Goal: Task Accomplishment & Management: Use online tool/utility

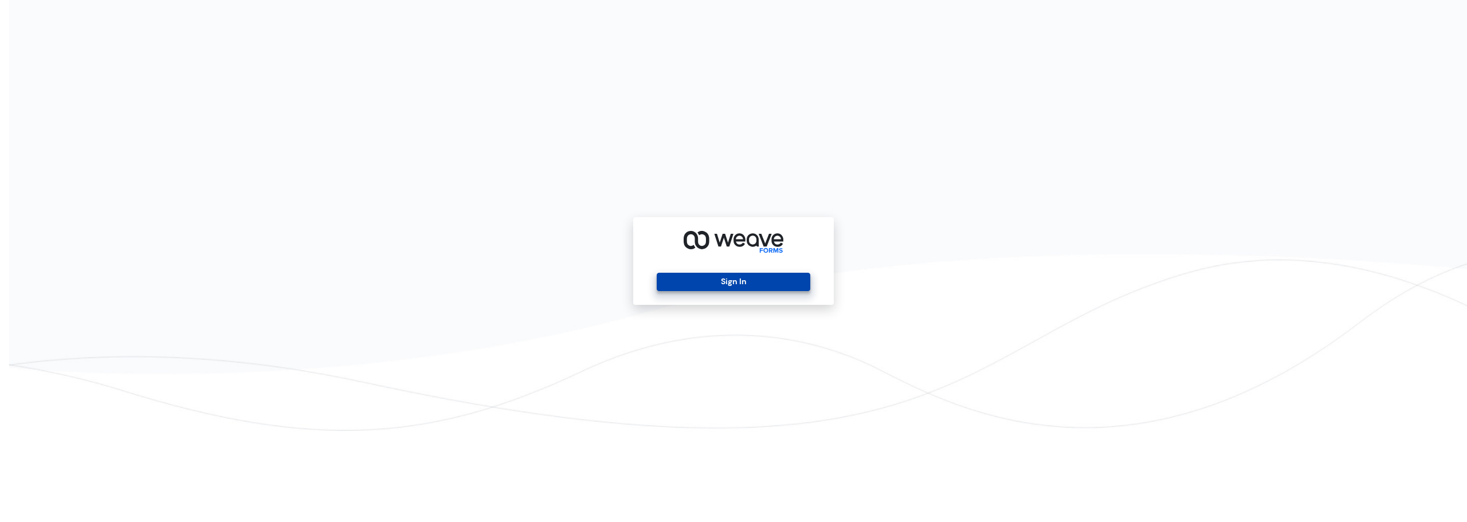
click at [756, 284] on button "Sign In" at bounding box center [733, 282] width 153 height 18
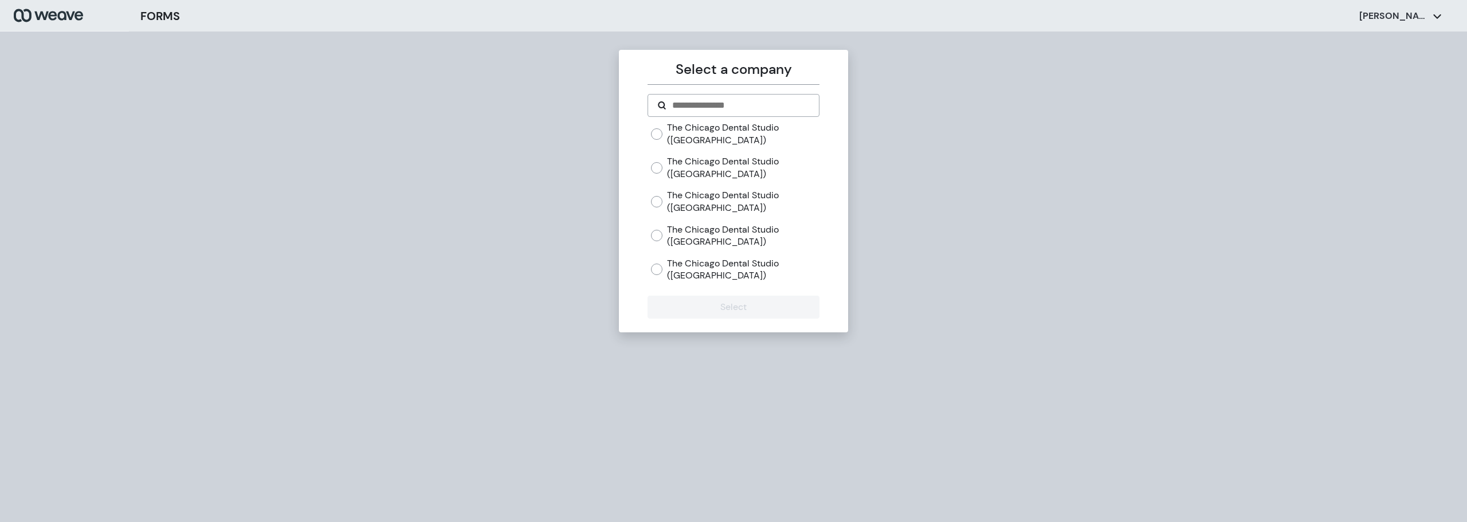
click at [684, 262] on label "The Chicago Dental Studio ([GEOGRAPHIC_DATA])" at bounding box center [743, 269] width 152 height 25
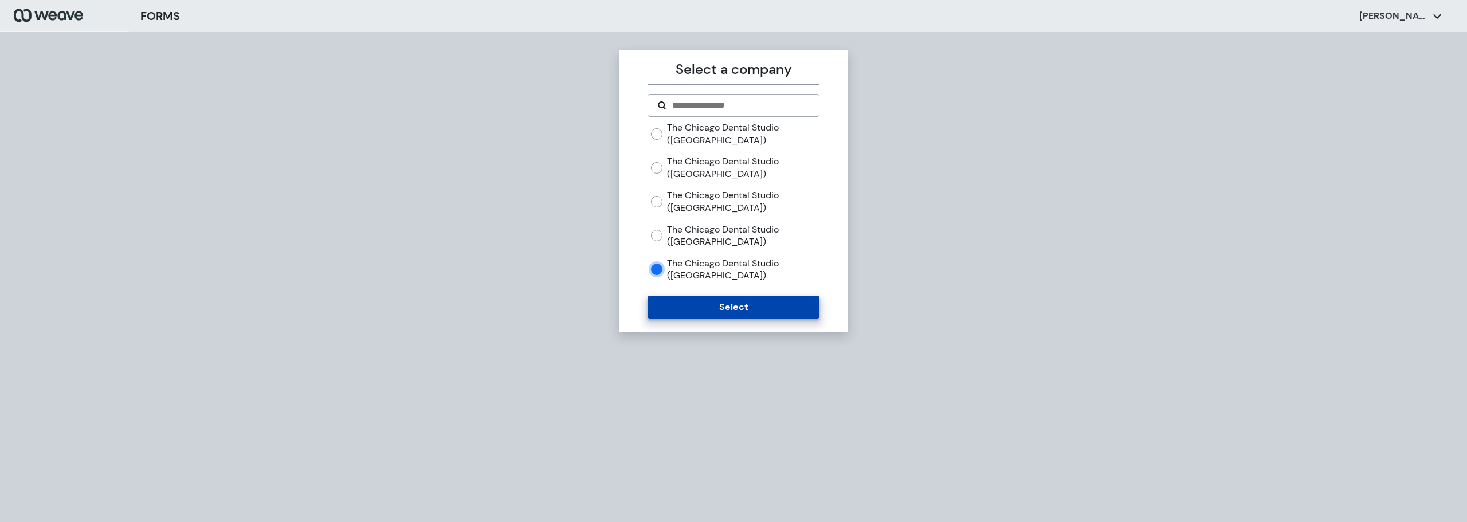
click at [721, 313] on button "Select" at bounding box center [733, 307] width 171 height 23
